Goal: Information Seeking & Learning: Compare options

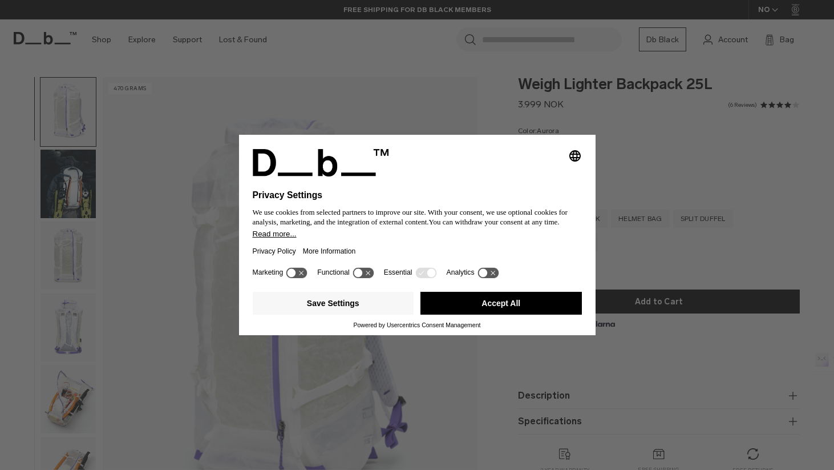
click at [457, 307] on button "Accept All" at bounding box center [501, 303] width 161 height 23
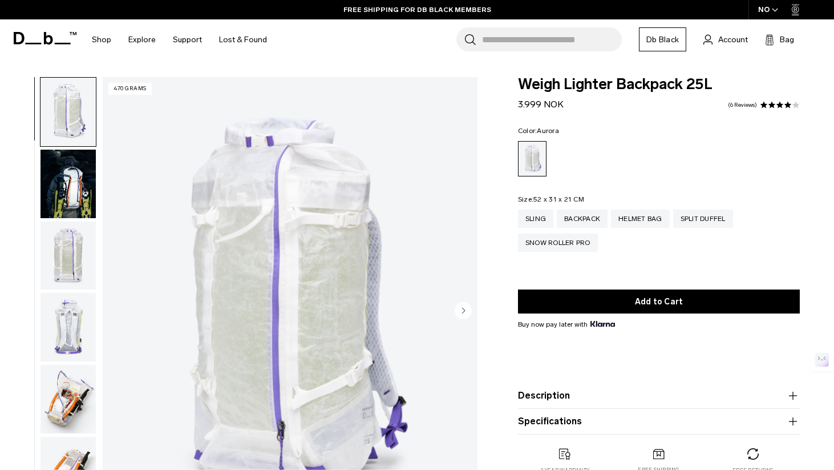
click at [50, 173] on img "button" at bounding box center [68, 183] width 55 height 68
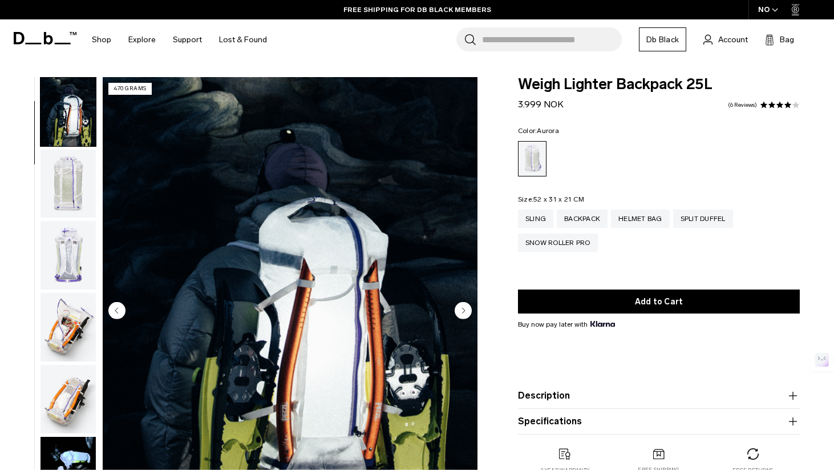
click at [52, 176] on img "button" at bounding box center [68, 183] width 55 height 68
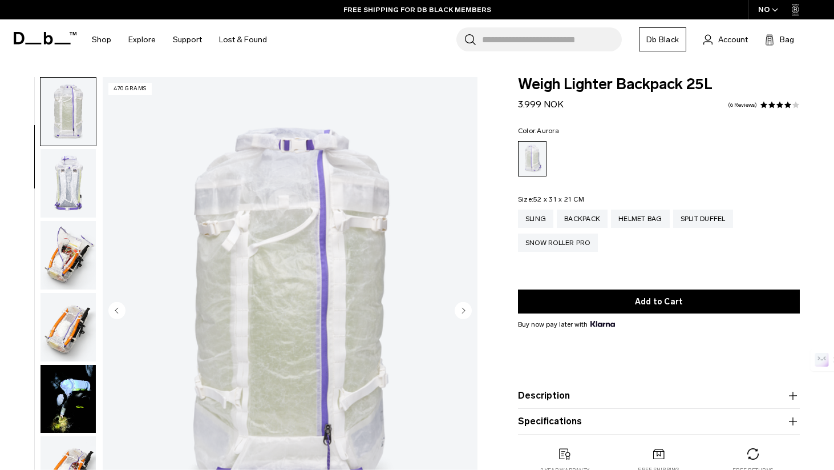
click at [52, 176] on img "button" at bounding box center [68, 183] width 55 height 68
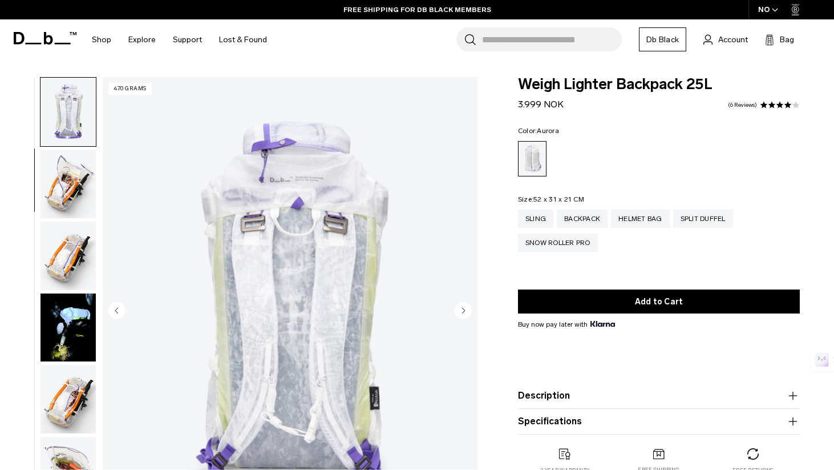
click at [52, 176] on img "button" at bounding box center [68, 183] width 55 height 68
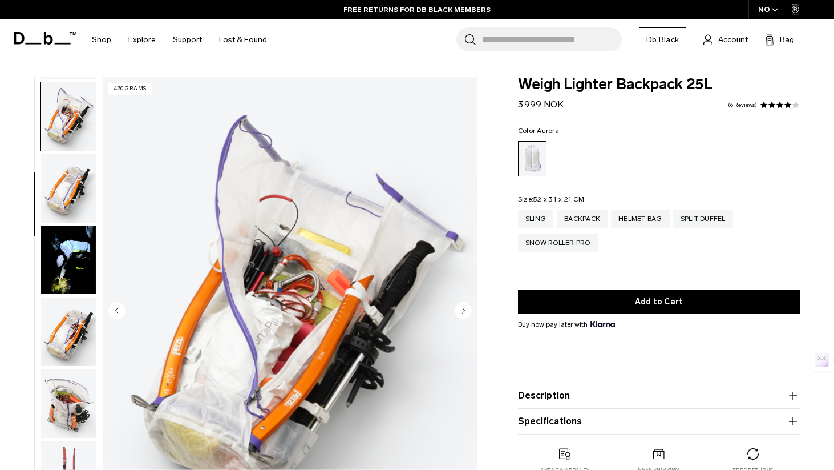
scroll to position [287, 0]
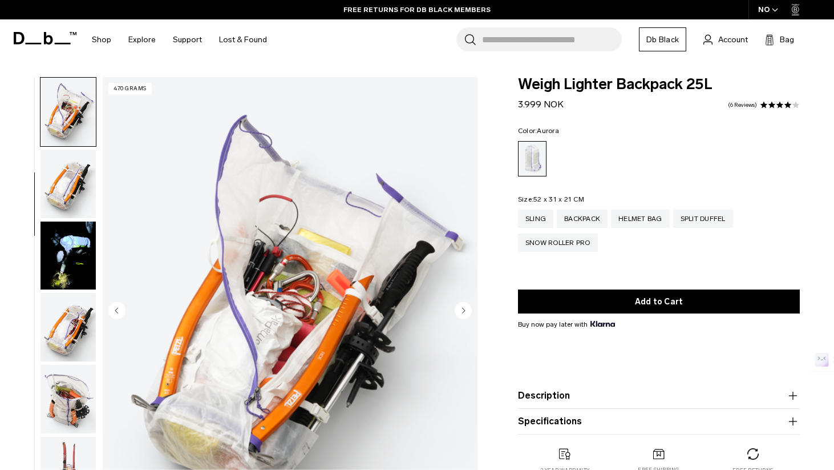
click at [67, 188] on img "button" at bounding box center [68, 183] width 55 height 68
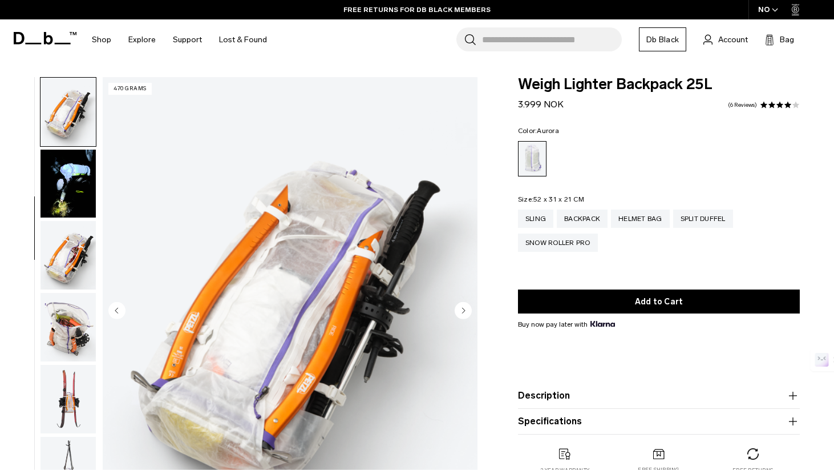
click at [67, 188] on img "button" at bounding box center [68, 183] width 55 height 68
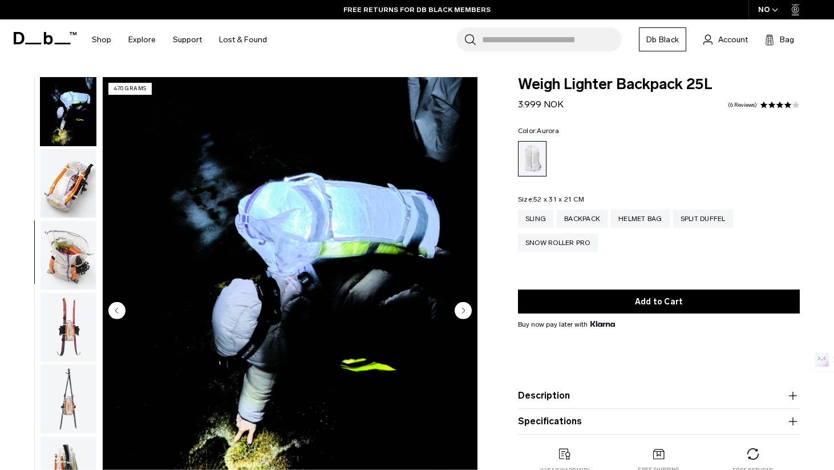
click at [67, 188] on img "button" at bounding box center [68, 183] width 55 height 68
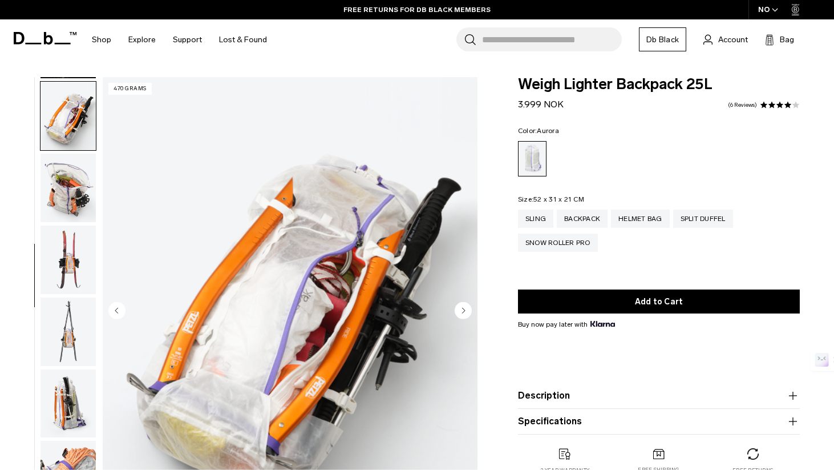
scroll to position [503, 0]
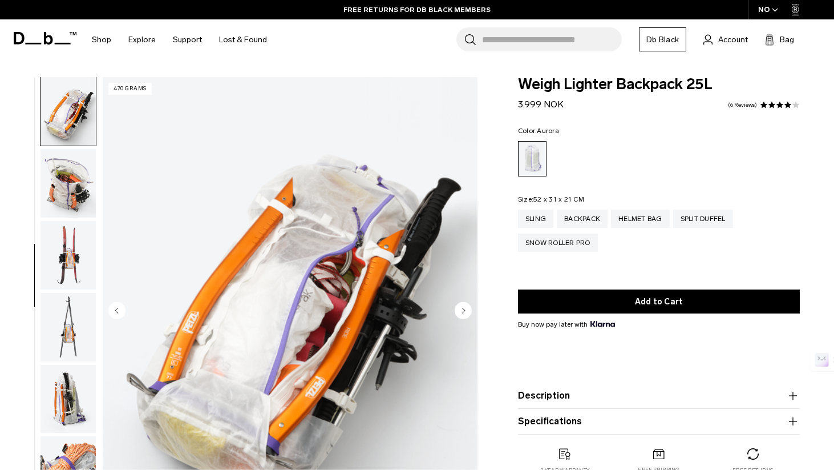
click at [542, 221] on div "Sling" at bounding box center [535, 218] width 35 height 18
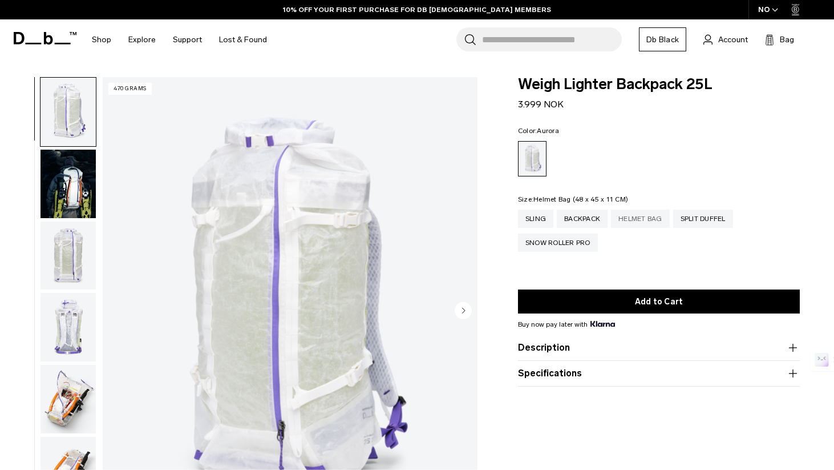
click at [648, 215] on div "Helmet Bag" at bounding box center [640, 218] width 59 height 18
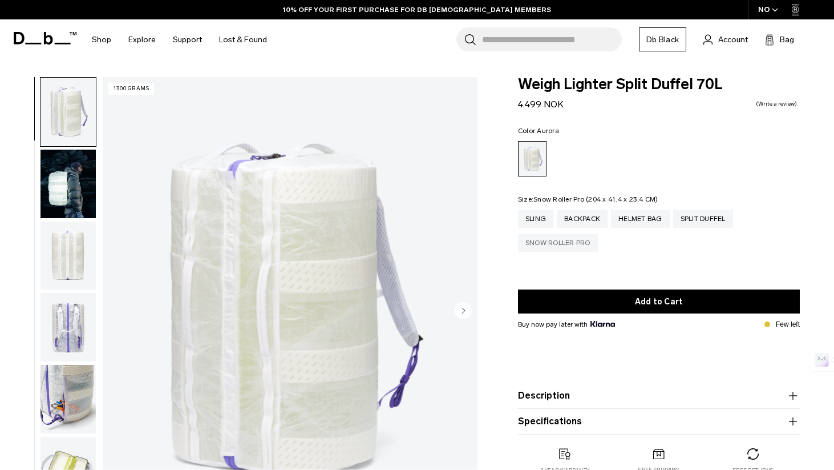
click at [566, 245] on div "Snow Roller Pro" at bounding box center [558, 242] width 80 height 18
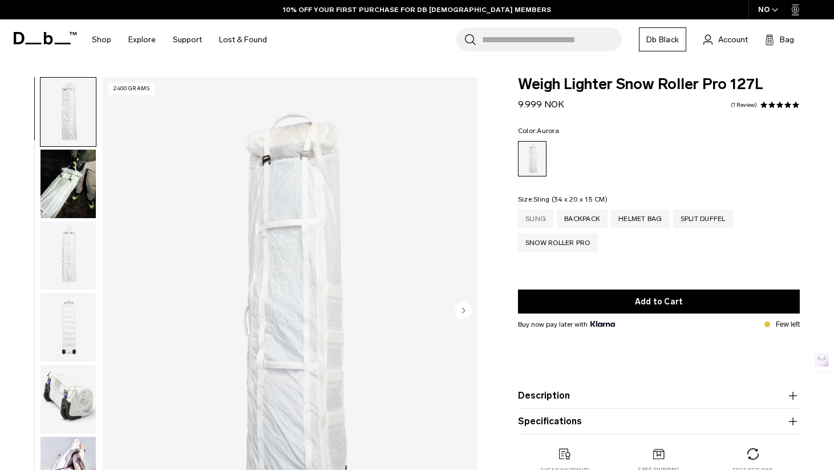
click at [548, 221] on div "Sling" at bounding box center [535, 218] width 35 height 18
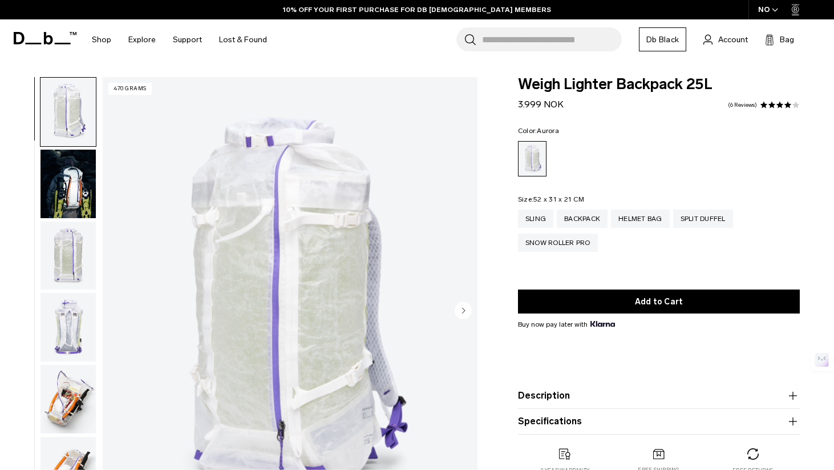
click at [776, 14] on div "NO" at bounding box center [769, 9] width 40 height 19
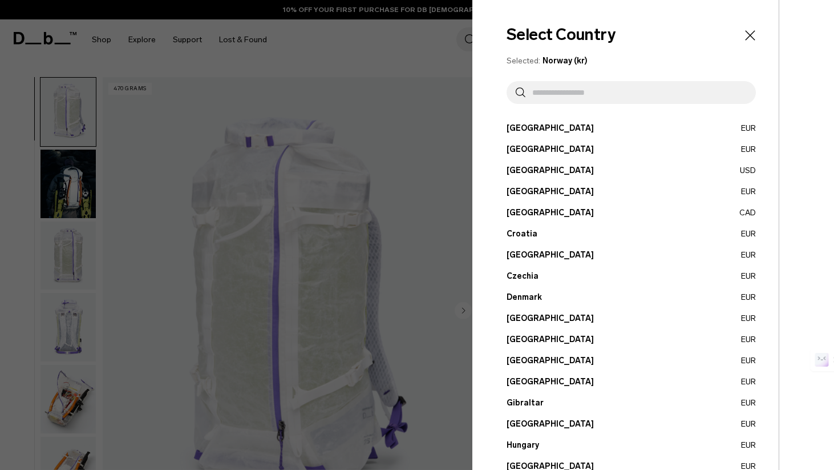
click at [622, 101] on input "text" at bounding box center [635, 92] width 221 height 23
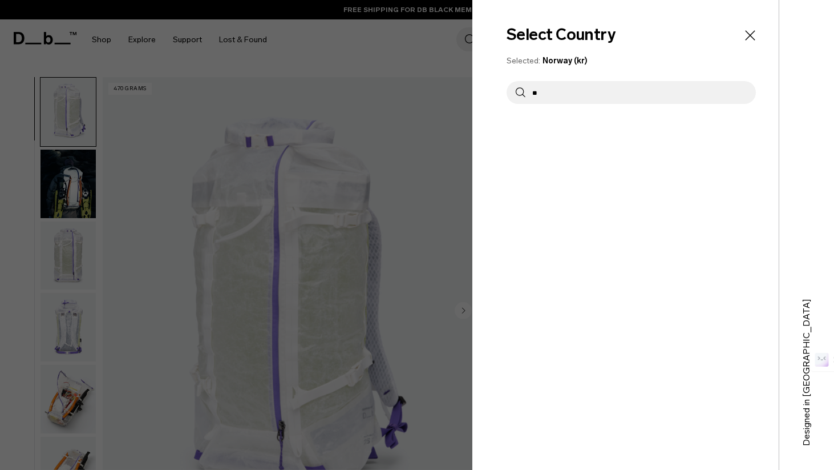
type input "*"
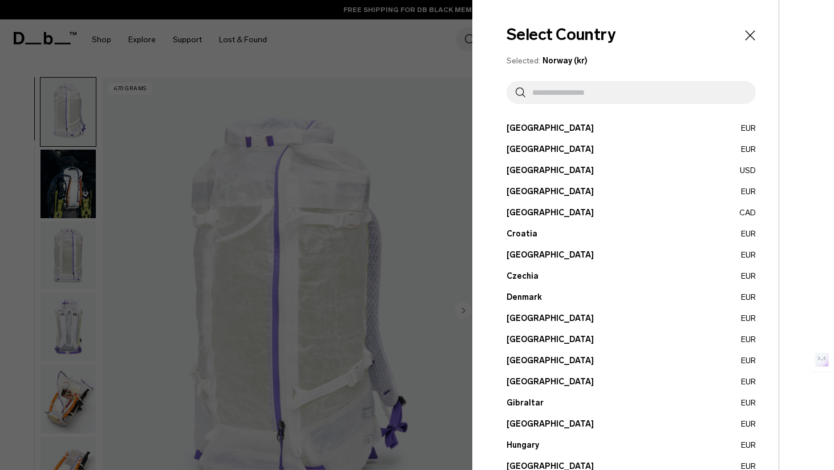
scroll to position [372, 0]
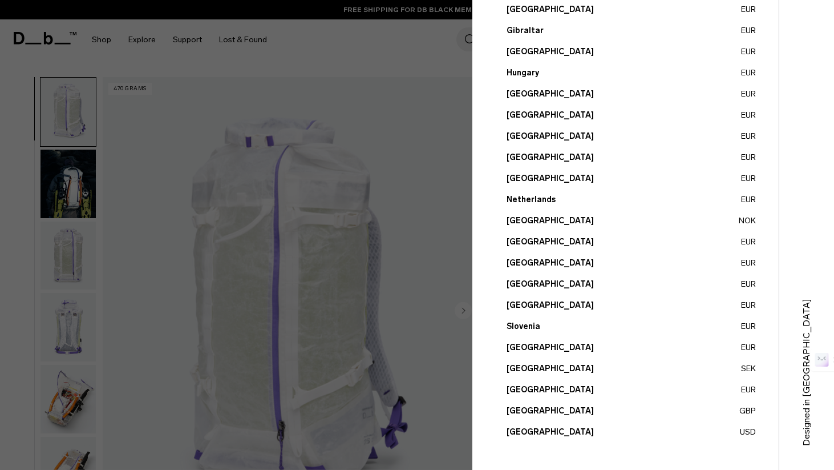
click at [532, 431] on button "United States USD" at bounding box center [631, 432] width 249 height 12
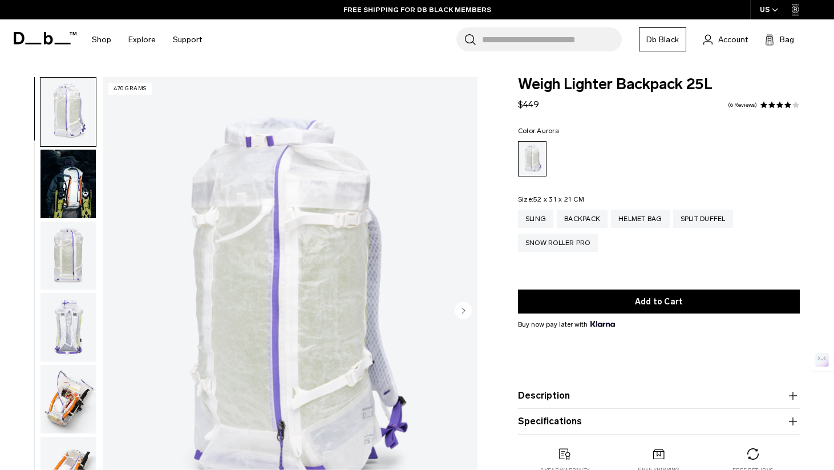
click at [70, 178] on img "button" at bounding box center [68, 183] width 55 height 68
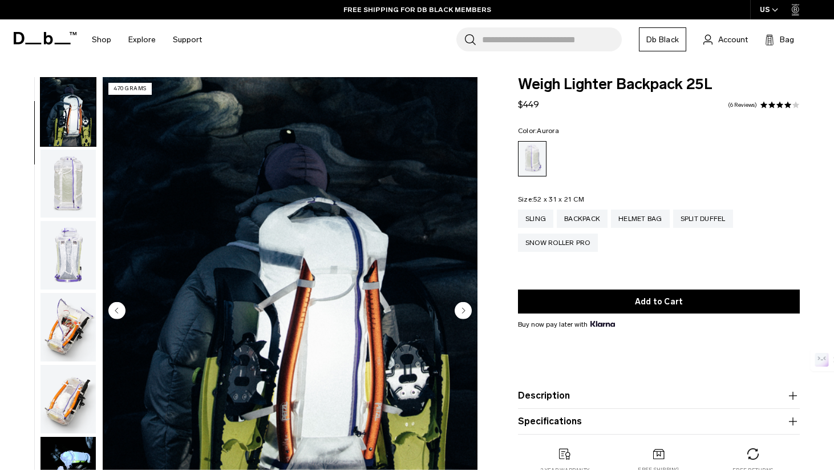
click at [69, 180] on img "button" at bounding box center [68, 183] width 55 height 68
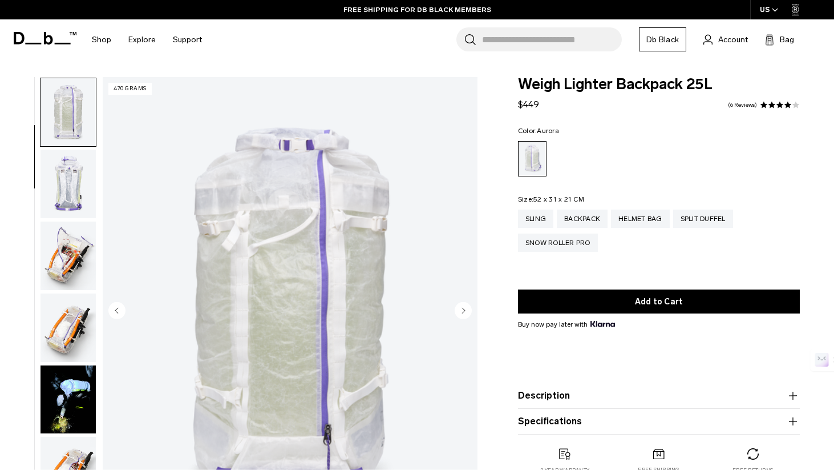
scroll to position [144, 0]
click at [71, 202] on img "button" at bounding box center [68, 183] width 55 height 68
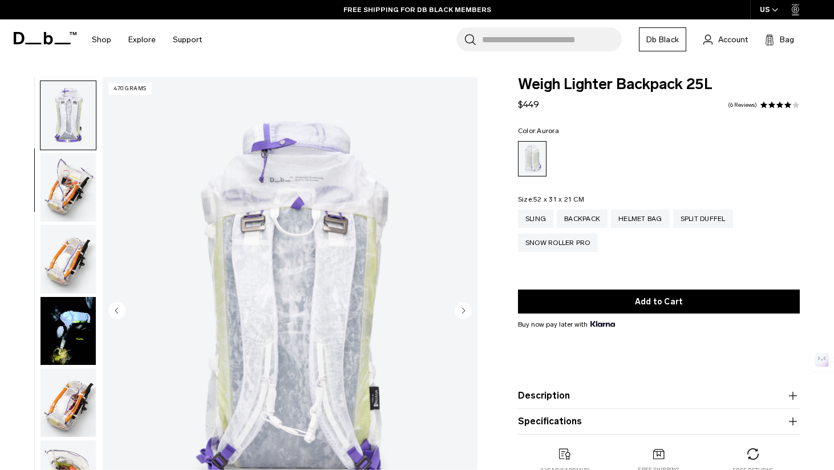
scroll to position [215, 0]
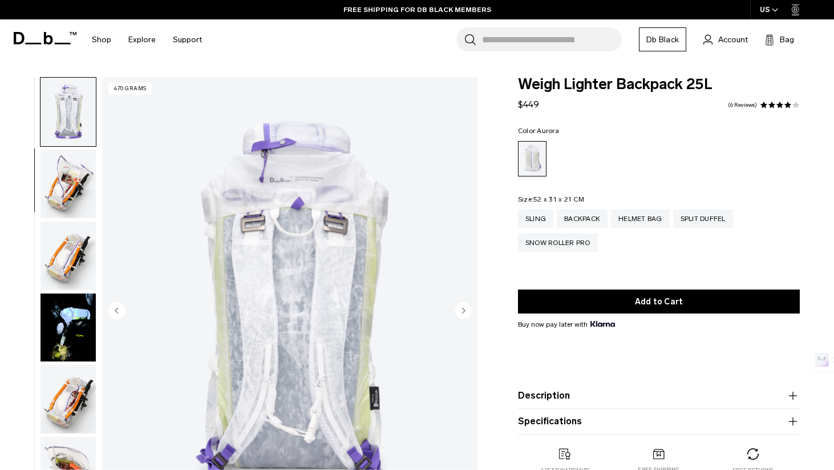
click at [71, 202] on img "button" at bounding box center [68, 183] width 55 height 68
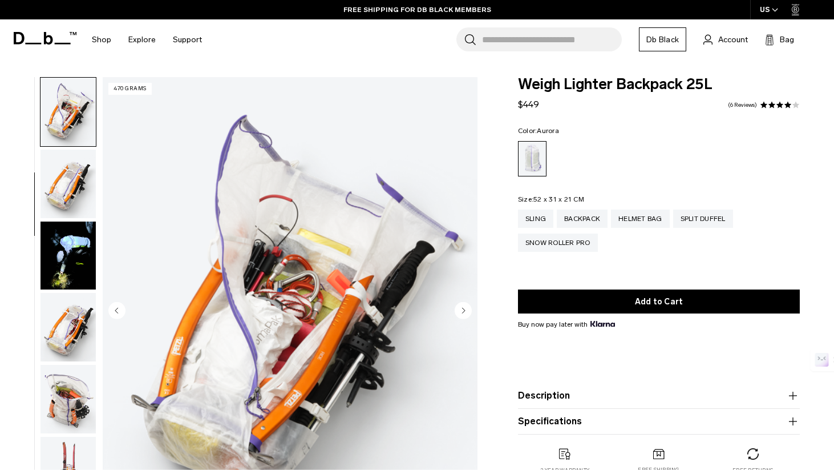
click at [71, 202] on img "button" at bounding box center [68, 183] width 55 height 68
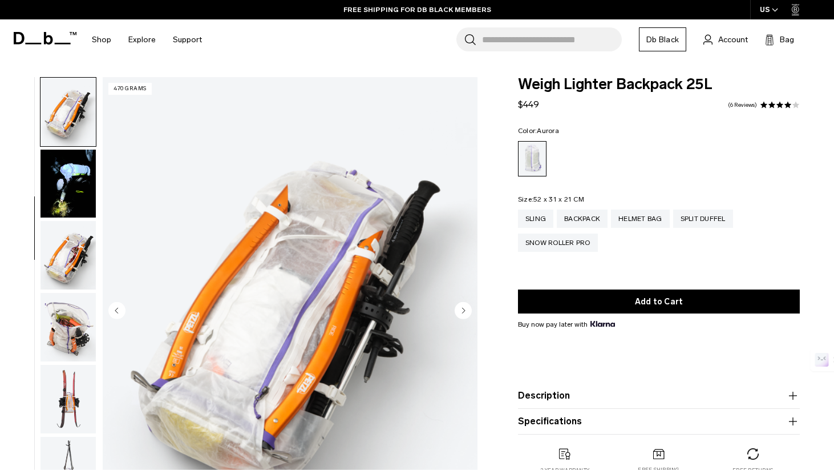
click at [71, 202] on img "button" at bounding box center [68, 183] width 55 height 68
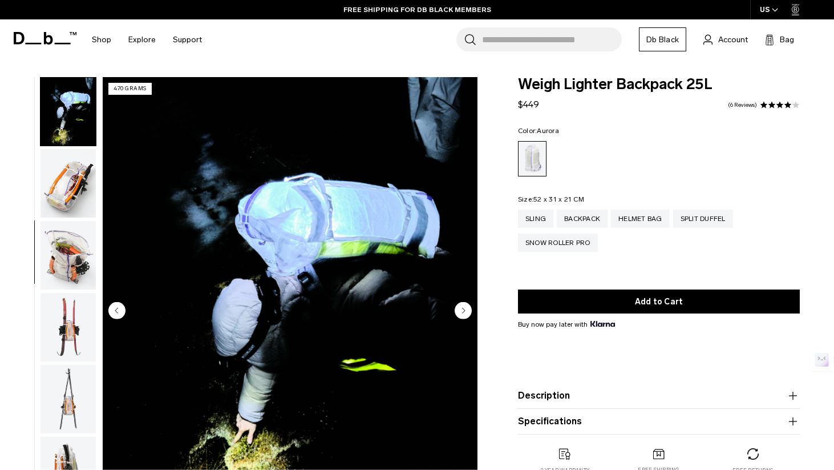
click at [71, 202] on img "button" at bounding box center [68, 183] width 55 height 68
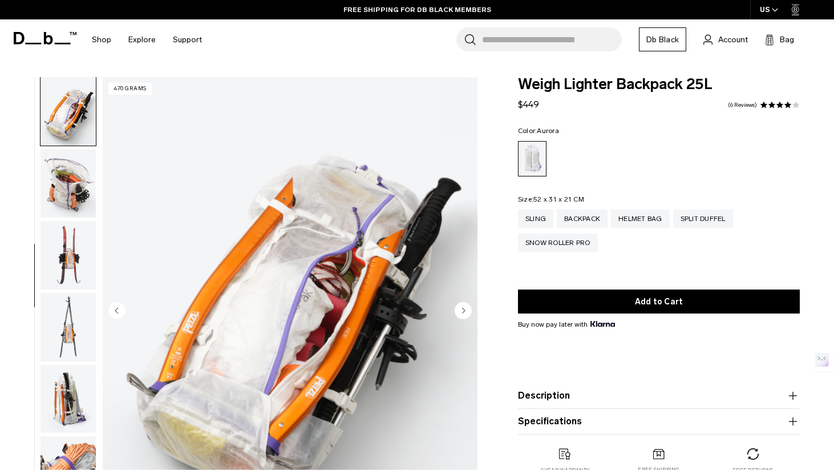
click at [71, 202] on img "button" at bounding box center [68, 183] width 55 height 68
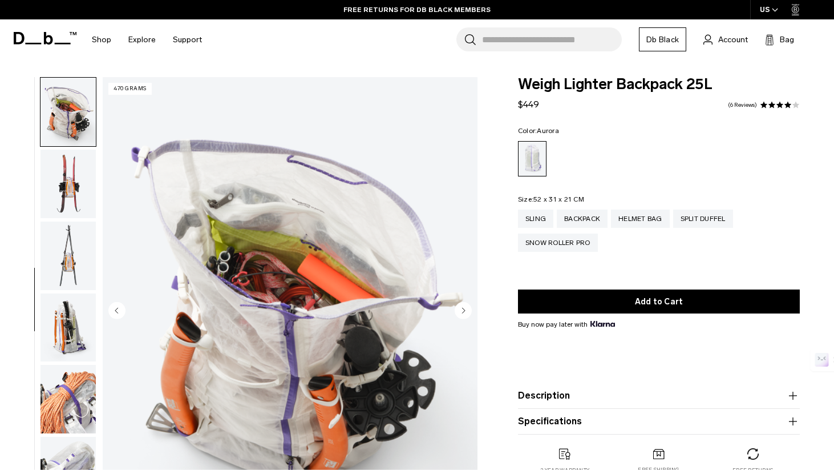
click at [71, 202] on img "button" at bounding box center [68, 183] width 55 height 68
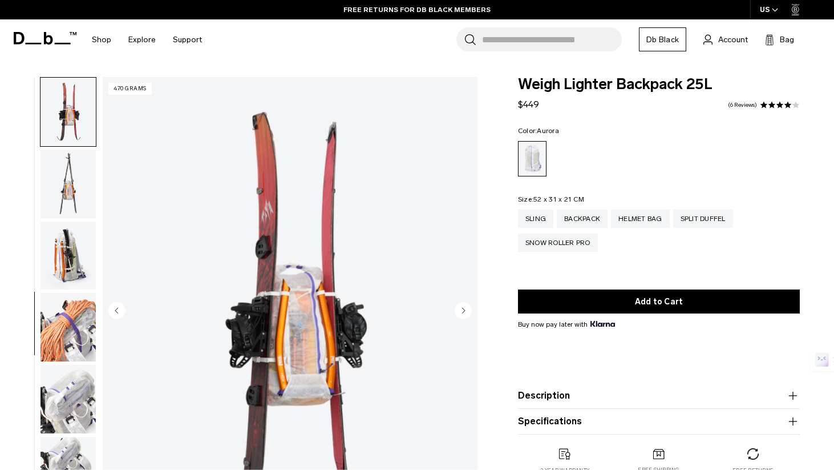
click at [71, 202] on img "button" at bounding box center [68, 183] width 55 height 68
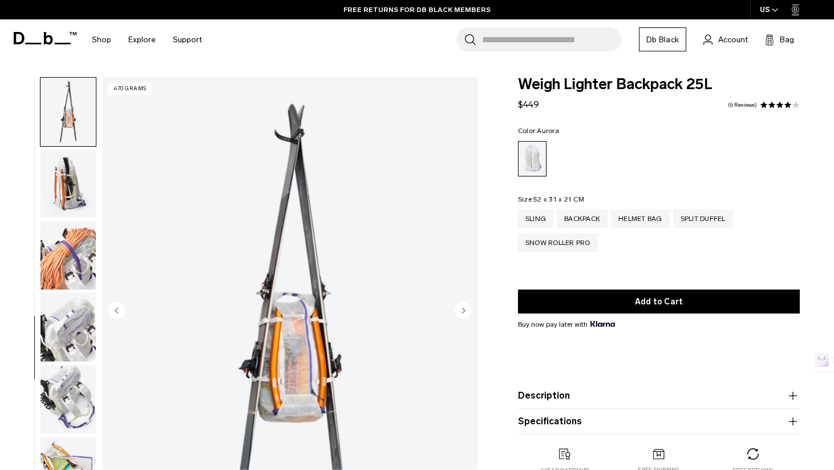
click at [72, 202] on img "button" at bounding box center [68, 183] width 55 height 68
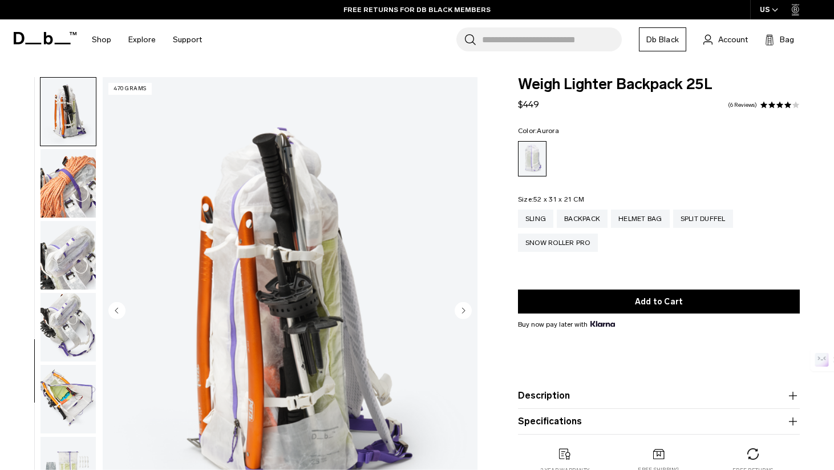
click at [72, 202] on img "button" at bounding box center [68, 183] width 55 height 68
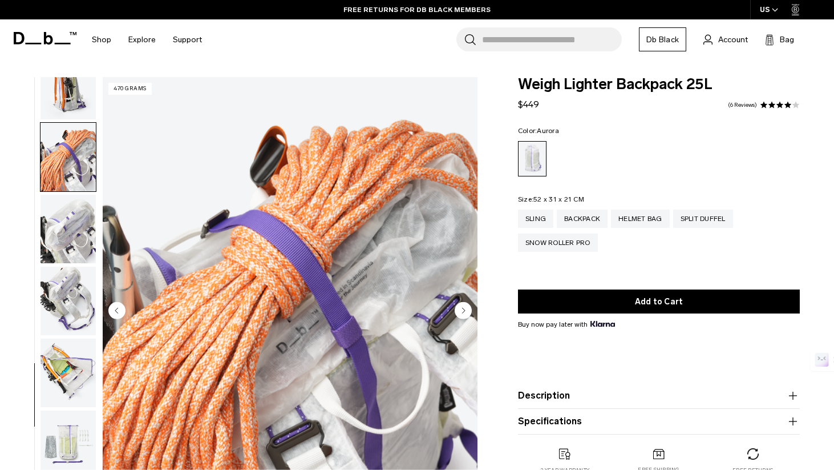
scroll to position [821, 0]
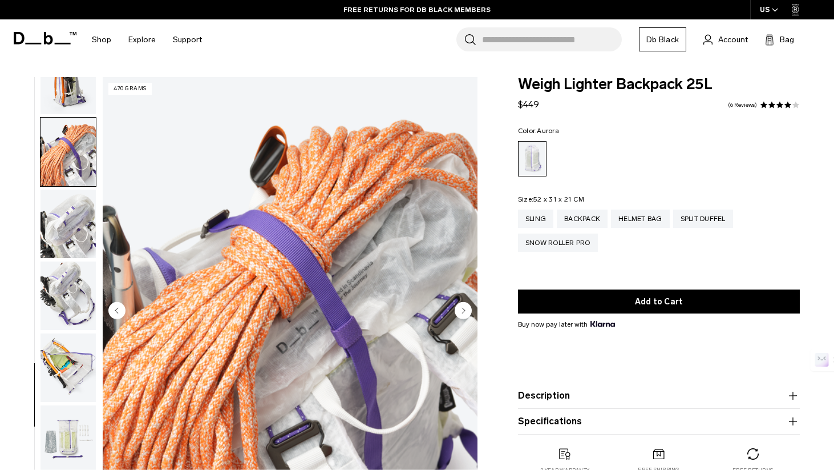
click at [72, 202] on img "button" at bounding box center [68, 223] width 55 height 68
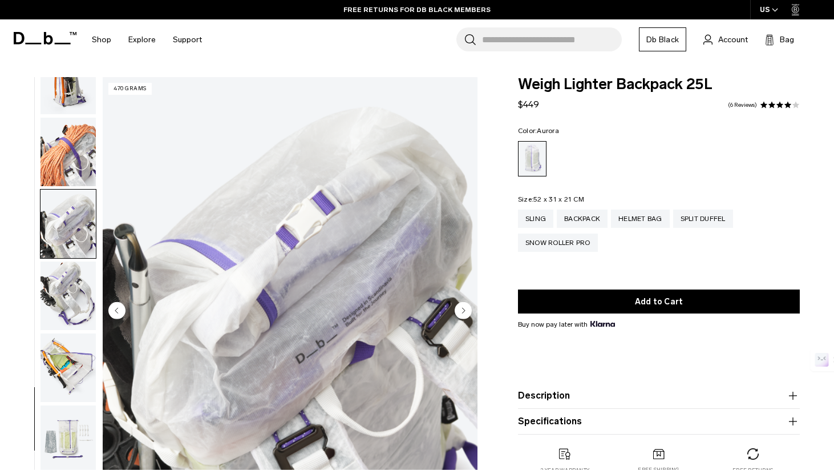
click at [79, 291] on img "button" at bounding box center [68, 295] width 55 height 68
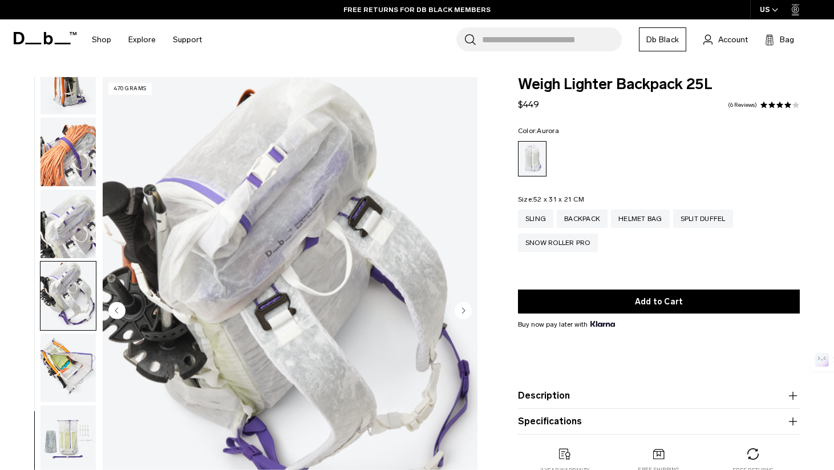
click at [63, 371] on img "button" at bounding box center [68, 367] width 55 height 68
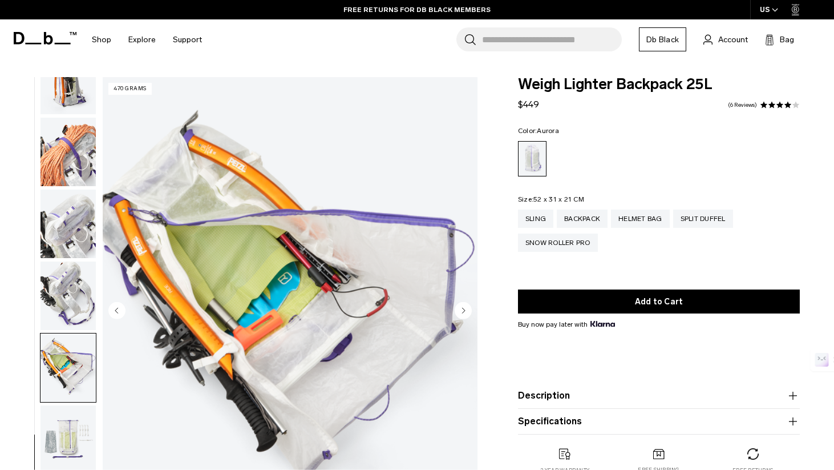
click at [66, 422] on img "button" at bounding box center [68, 439] width 55 height 68
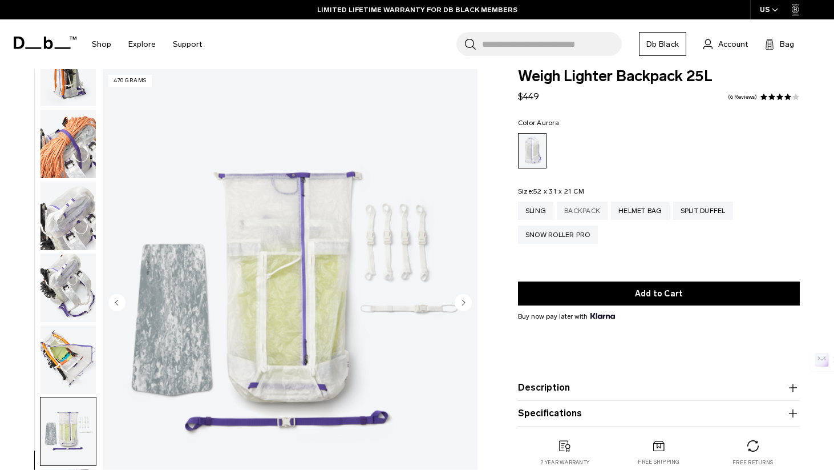
scroll to position [3, 0]
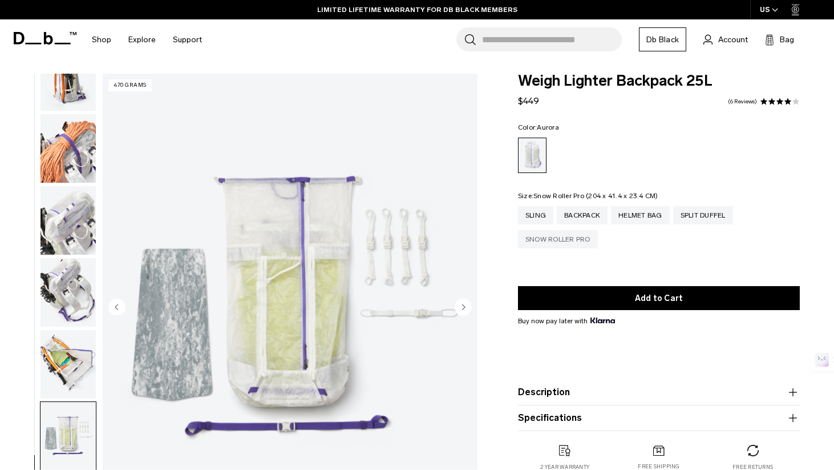
click at [570, 239] on div "Snow Roller Pro" at bounding box center [558, 239] width 80 height 18
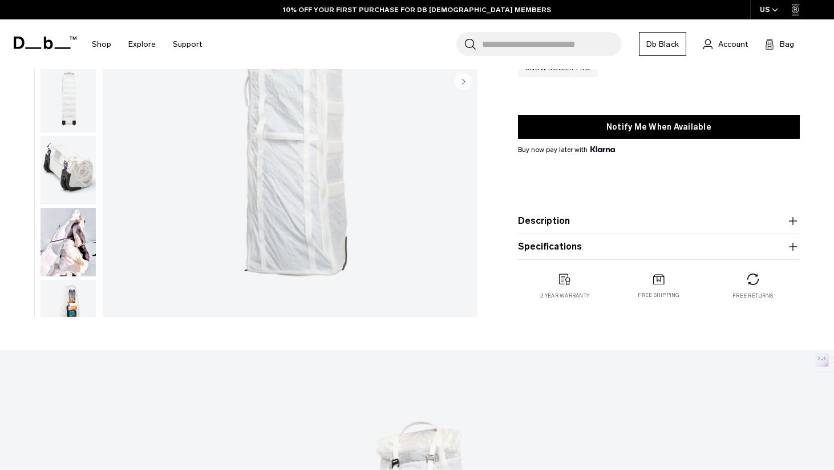
scroll to position [87, 0]
